Goal: Information Seeking & Learning: Learn about a topic

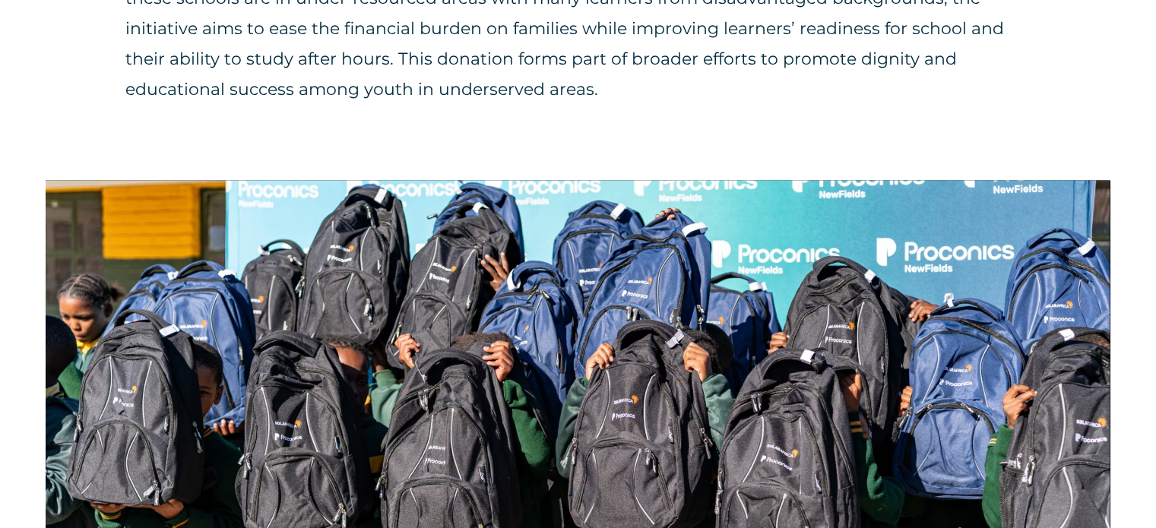
scroll to position [1215, 0]
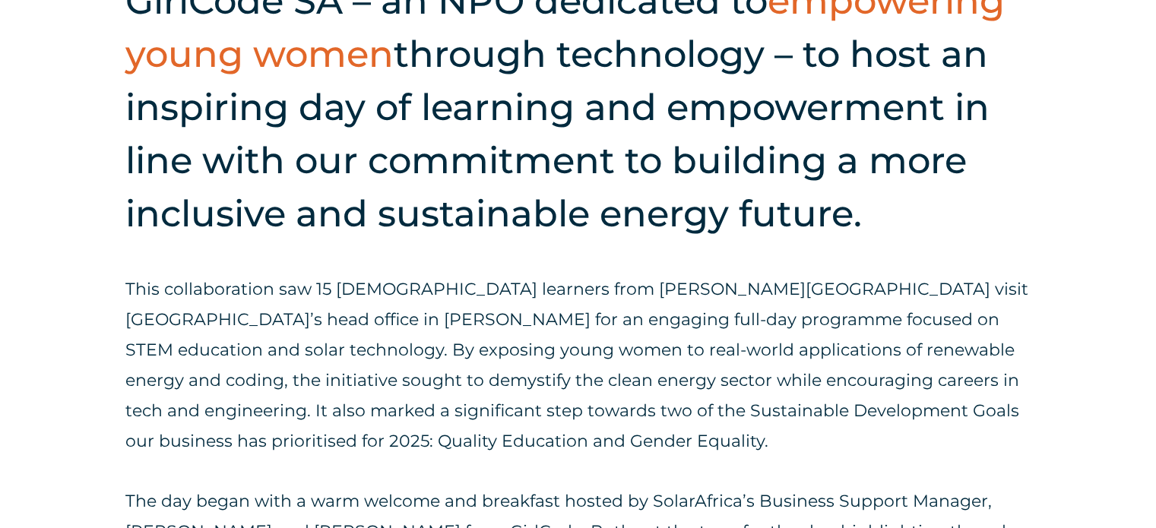
scroll to position [722, 0]
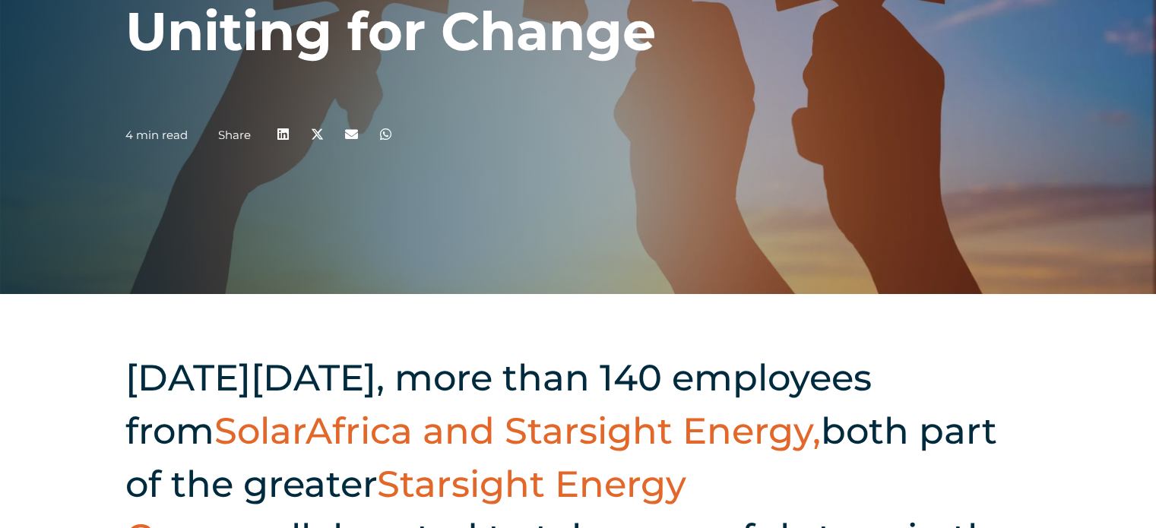
scroll to position [236, 0]
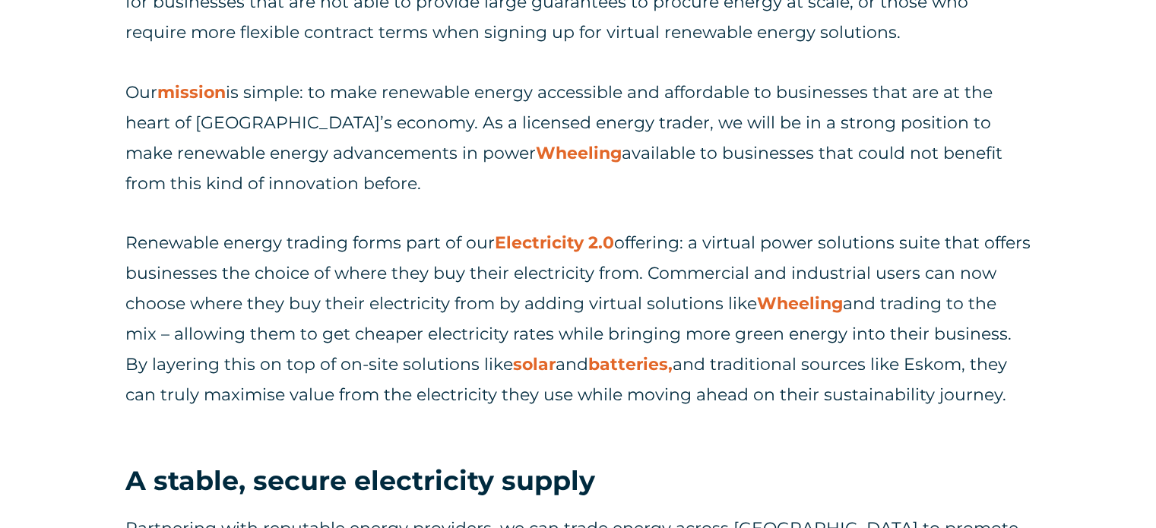
scroll to position [1139, 0]
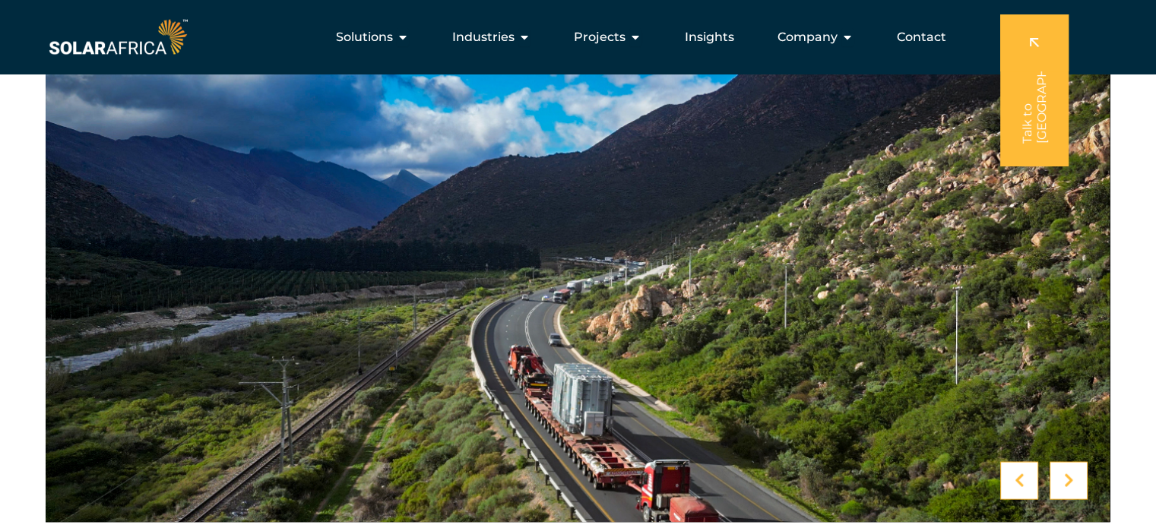
scroll to position [2810, 0]
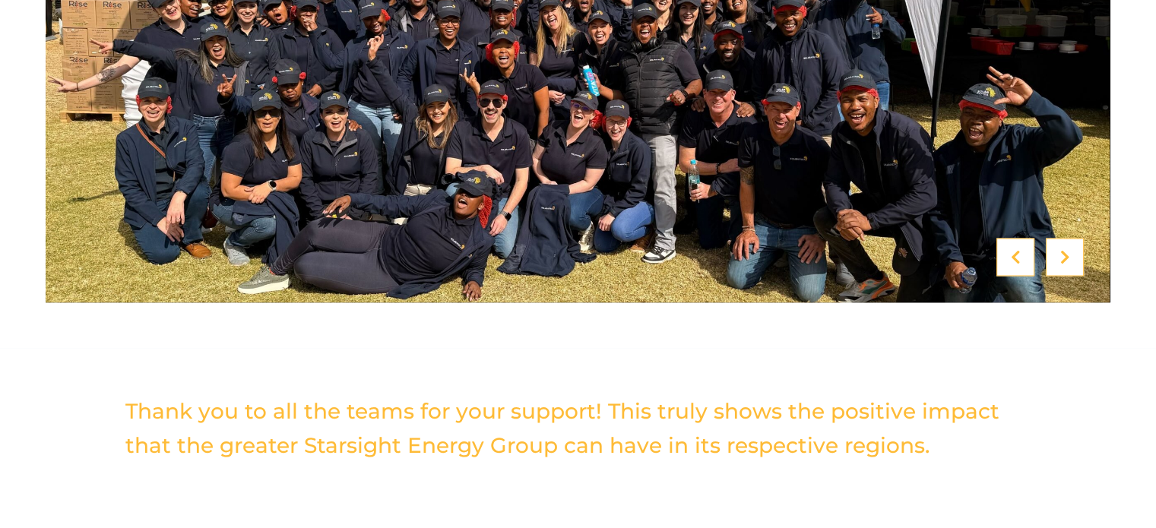
scroll to position [2825, 0]
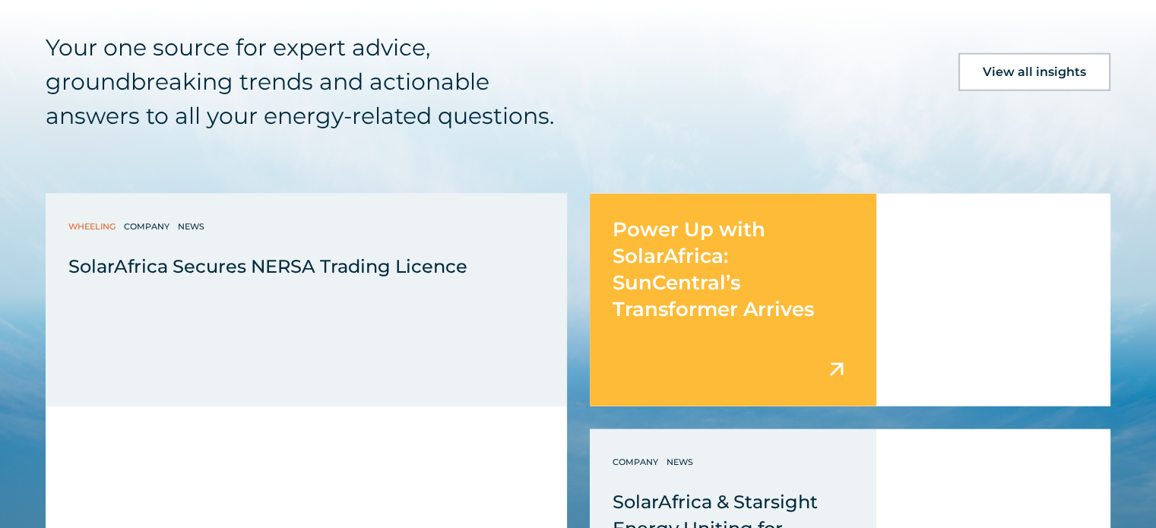
scroll to position [3719, 0]
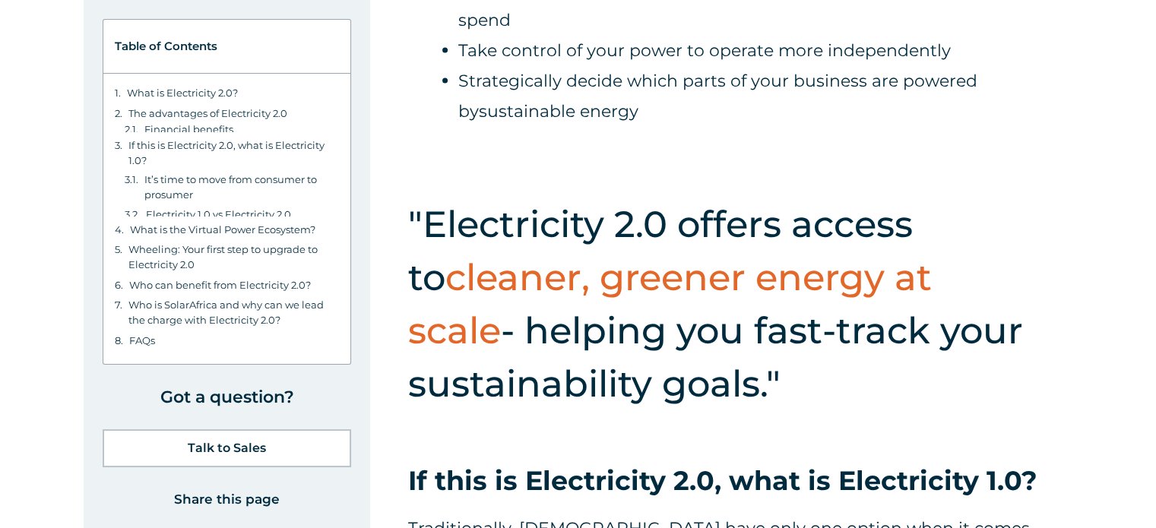
scroll to position [3375, 0]
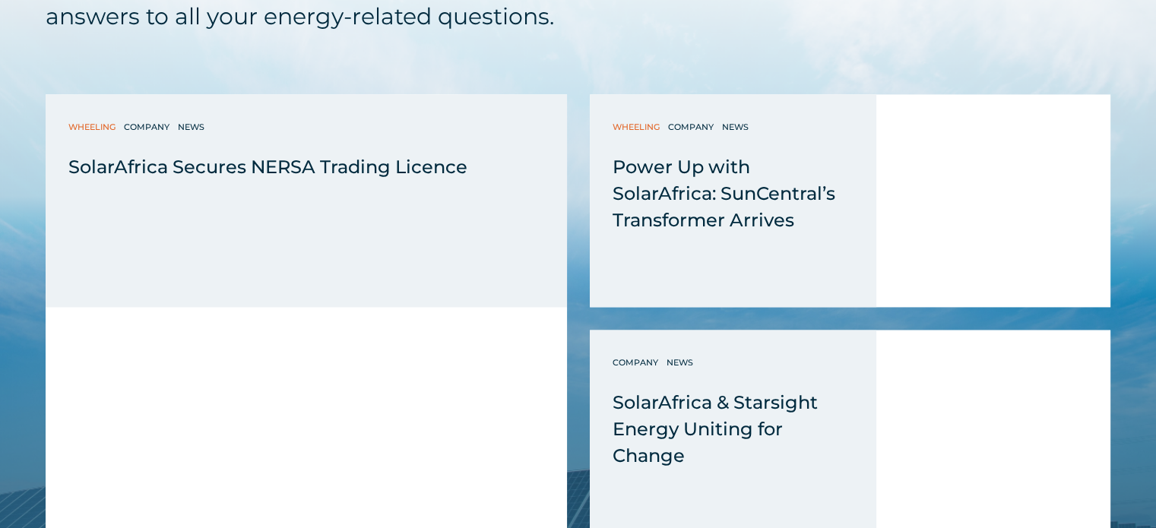
scroll to position [2215, 0]
